Goal: Obtain resource: Obtain resource

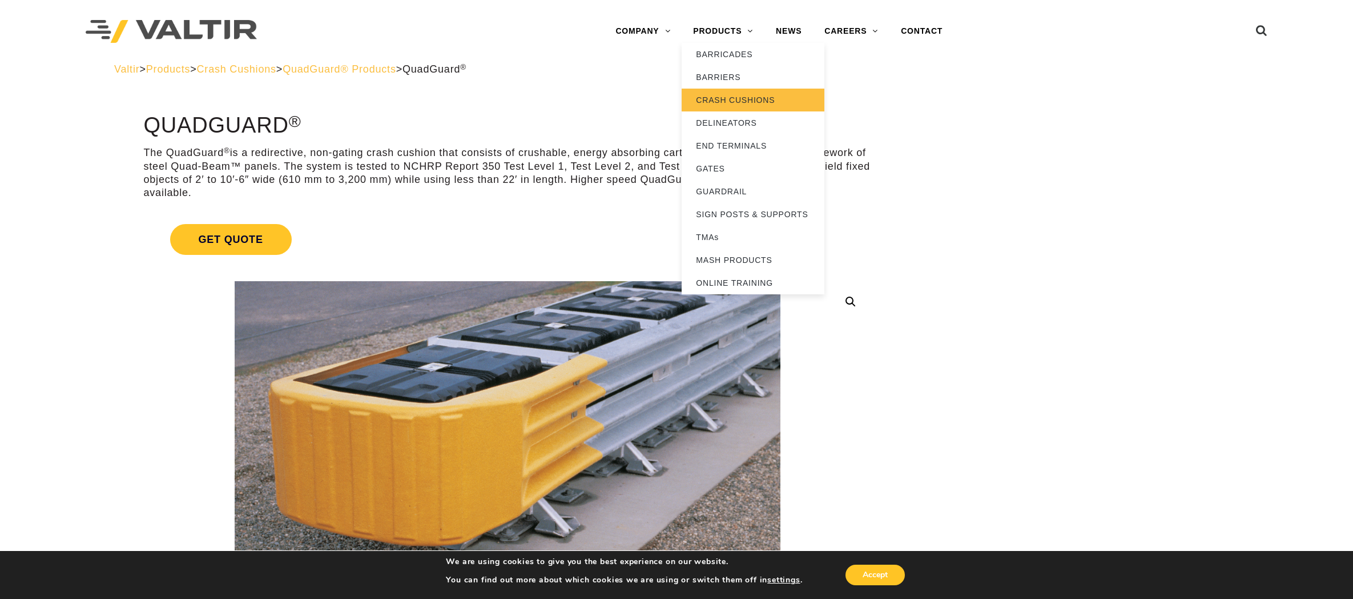
click at [729, 94] on link "CRASH CUSHIONS" at bounding box center [753, 100] width 143 height 23
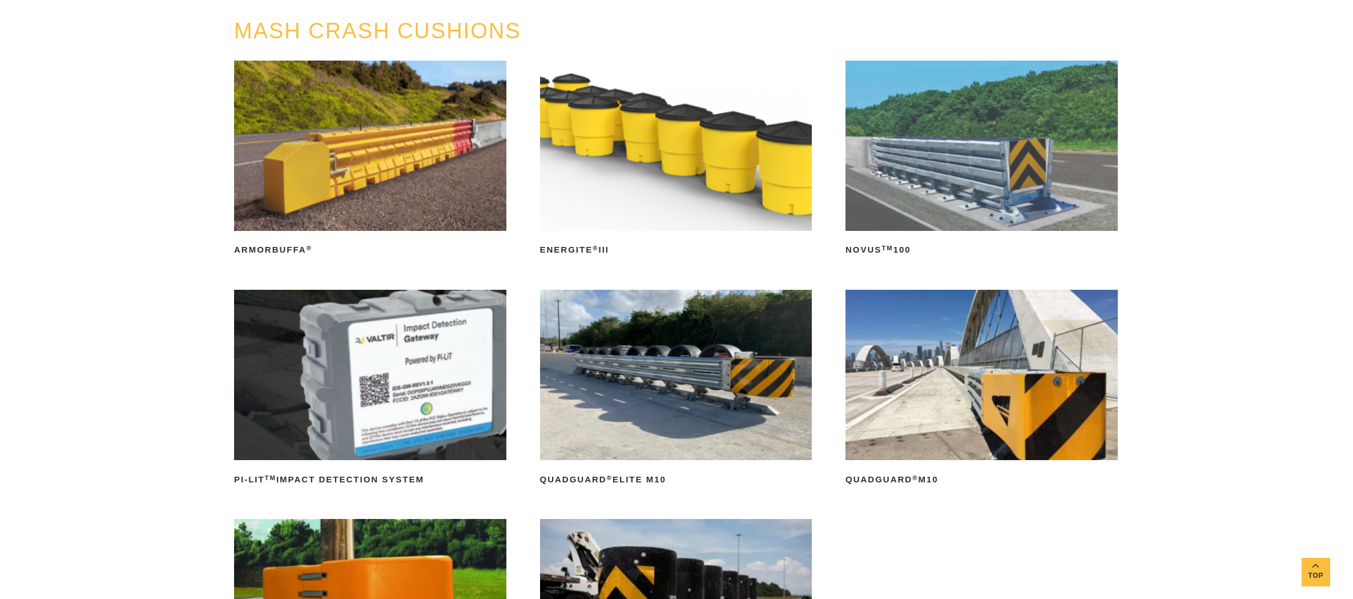
scroll to position [343, 0]
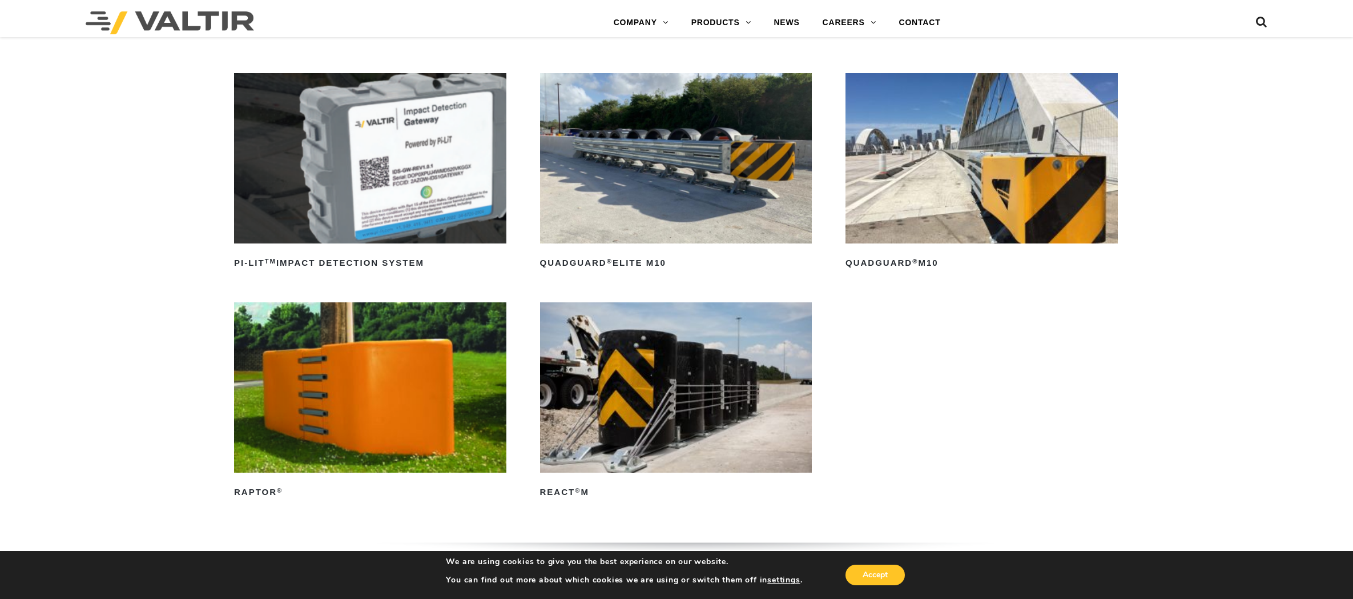
click at [952, 185] on img at bounding box center [982, 158] width 272 height 170
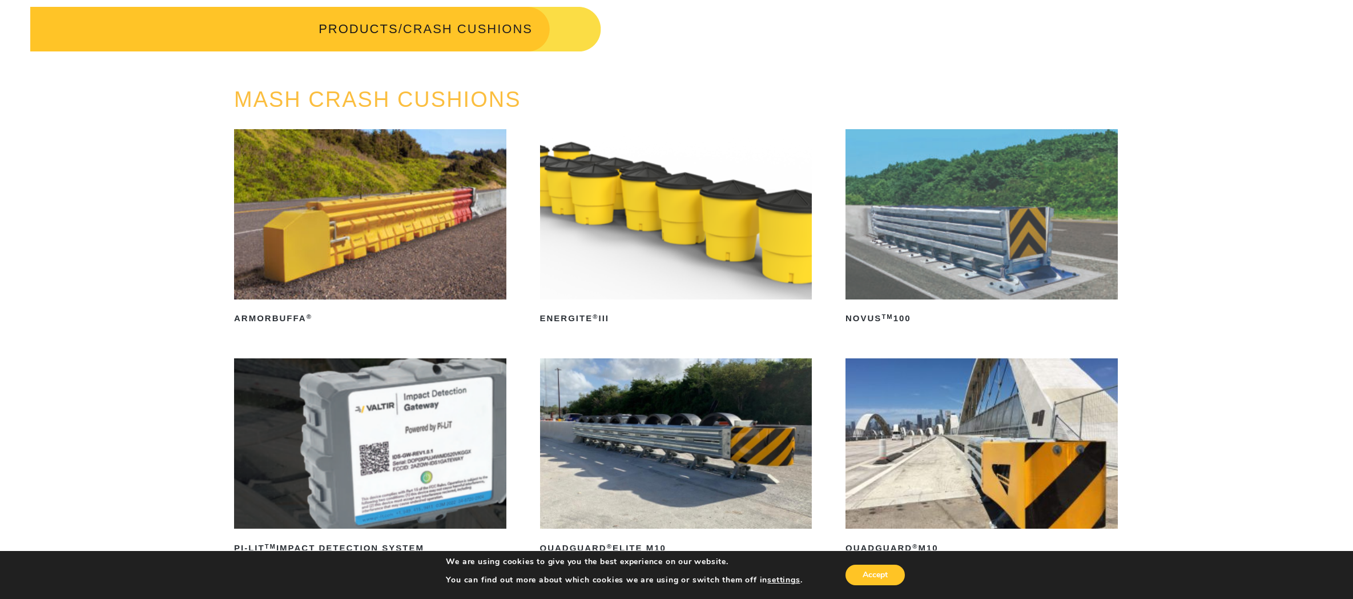
scroll to position [0, 0]
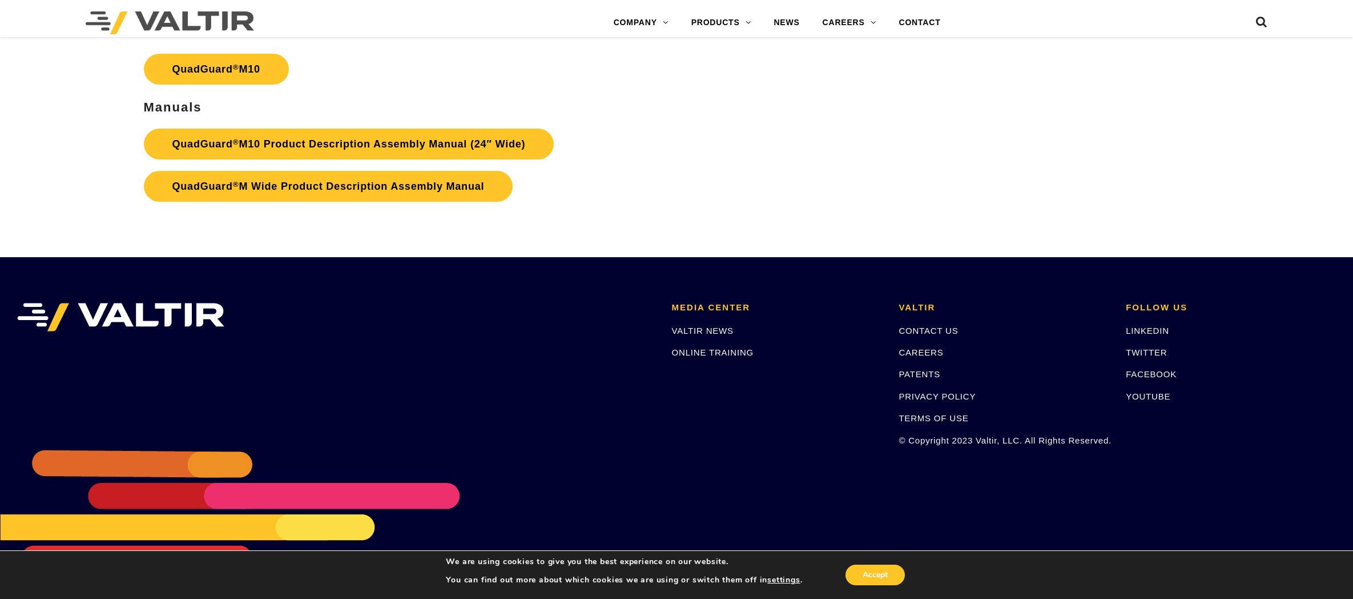
scroll to position [4826, 0]
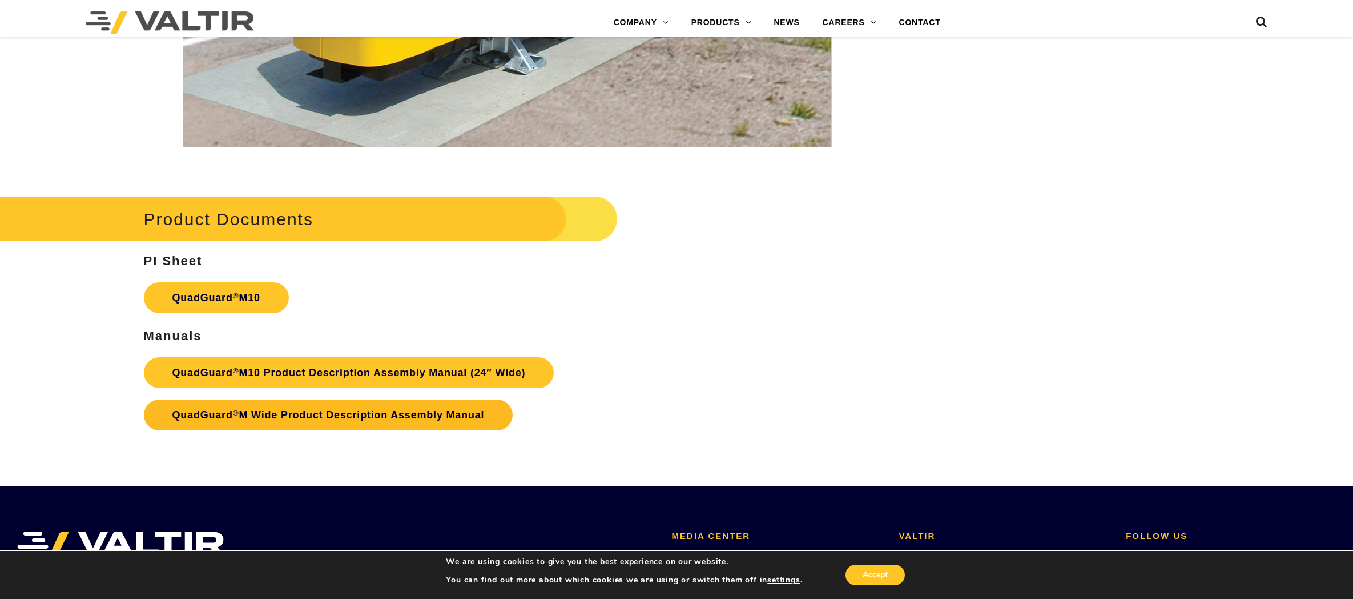
click at [352, 408] on link "QuadGuard ® M Wide Product Description Assembly Manual" at bounding box center [328, 414] width 369 height 31
